Goal: Information Seeking & Learning: Learn about a topic

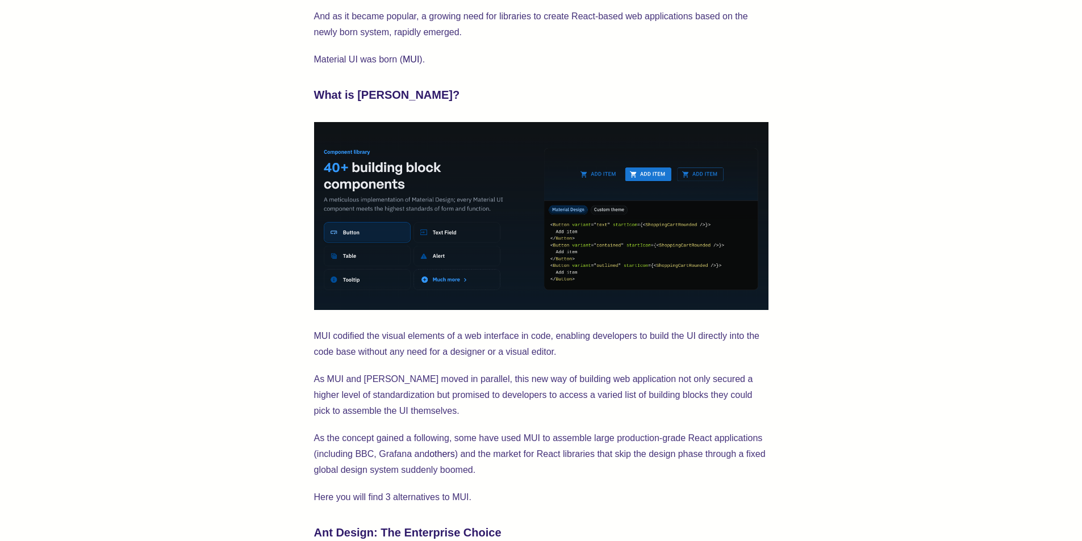
scroll to position [565, 0]
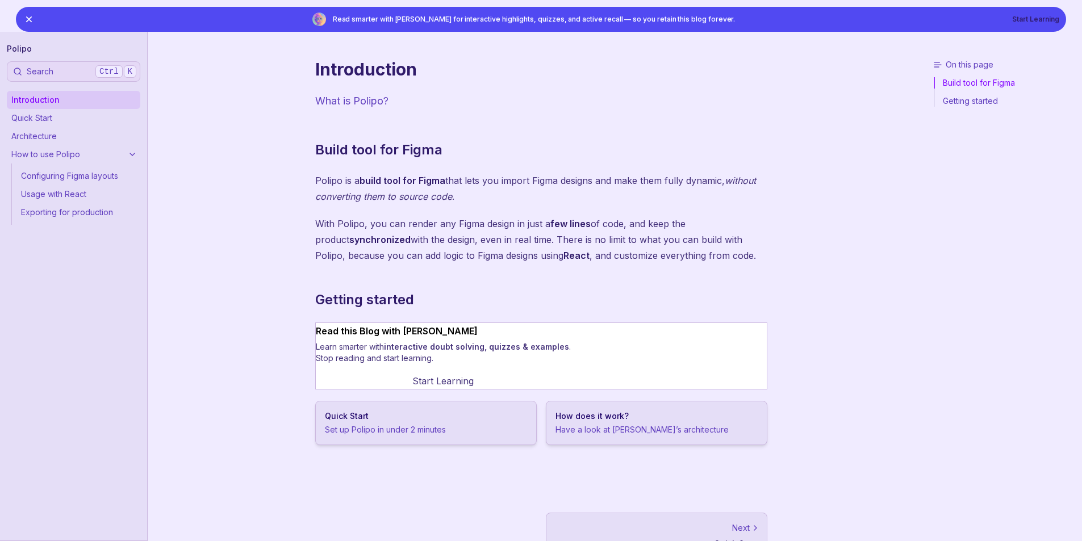
click at [45, 121] on link "Quick Start" at bounding box center [73, 118] width 133 height 18
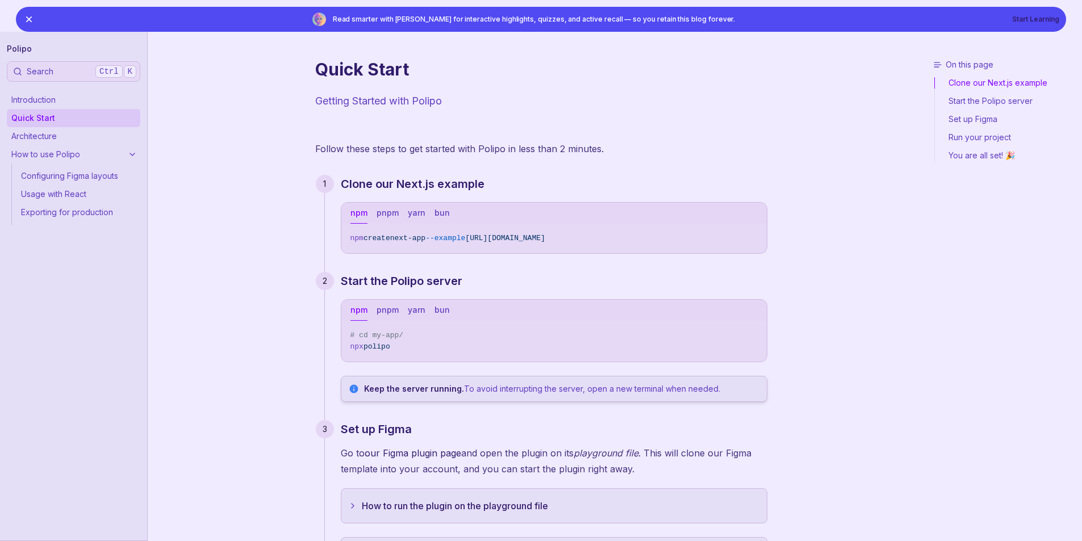
click at [52, 139] on link "Architecture" at bounding box center [73, 136] width 133 height 18
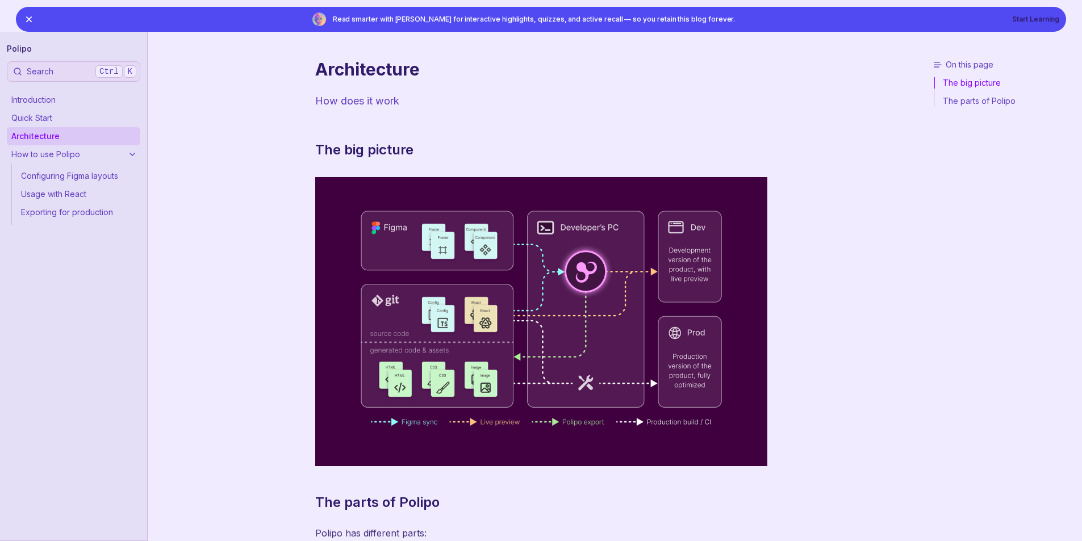
scroll to position [232, 0]
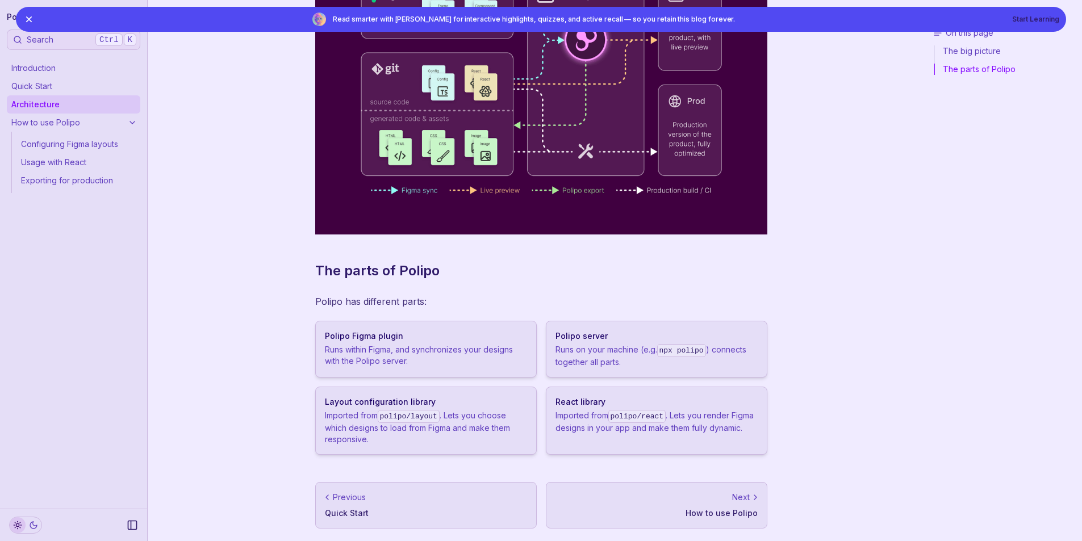
click at [49, 141] on link "Configuring Figma layouts" at bounding box center [78, 144] width 124 height 18
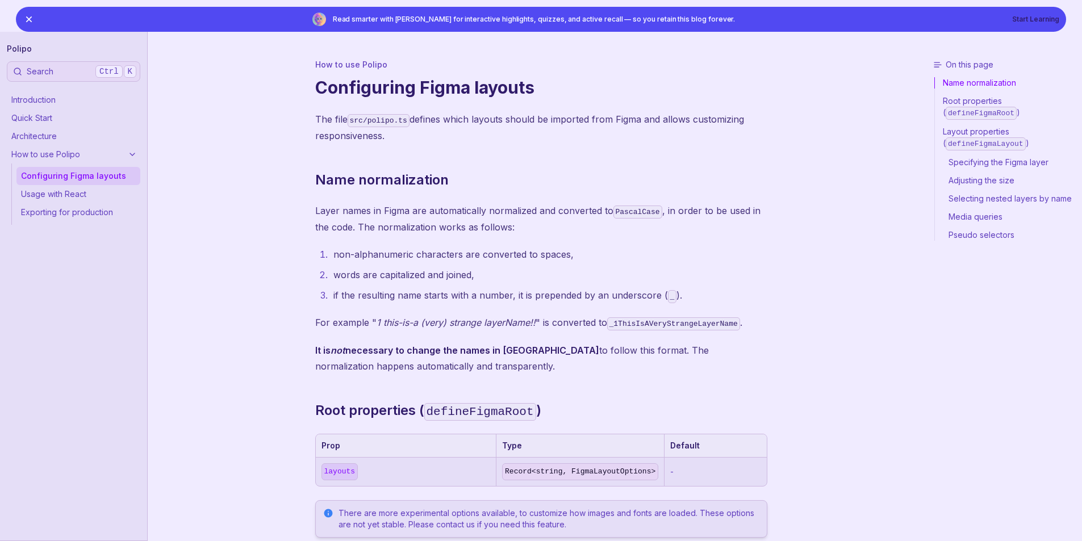
click at [49, 197] on link "Usage with React" at bounding box center [78, 194] width 124 height 18
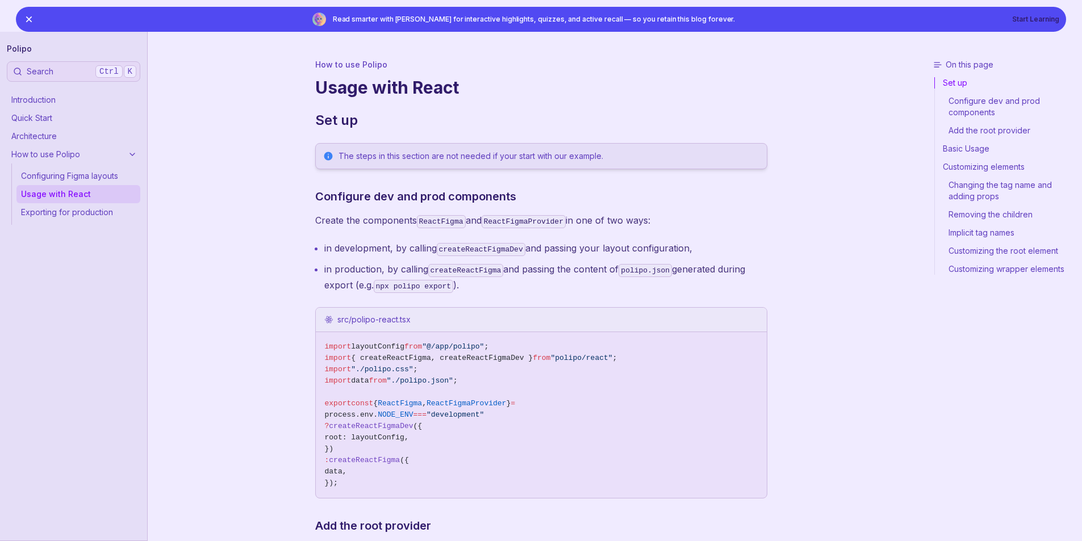
click at [52, 211] on link "Exporting for production" at bounding box center [78, 212] width 124 height 18
